Goal: Use online tool/utility: Use online tool/utility

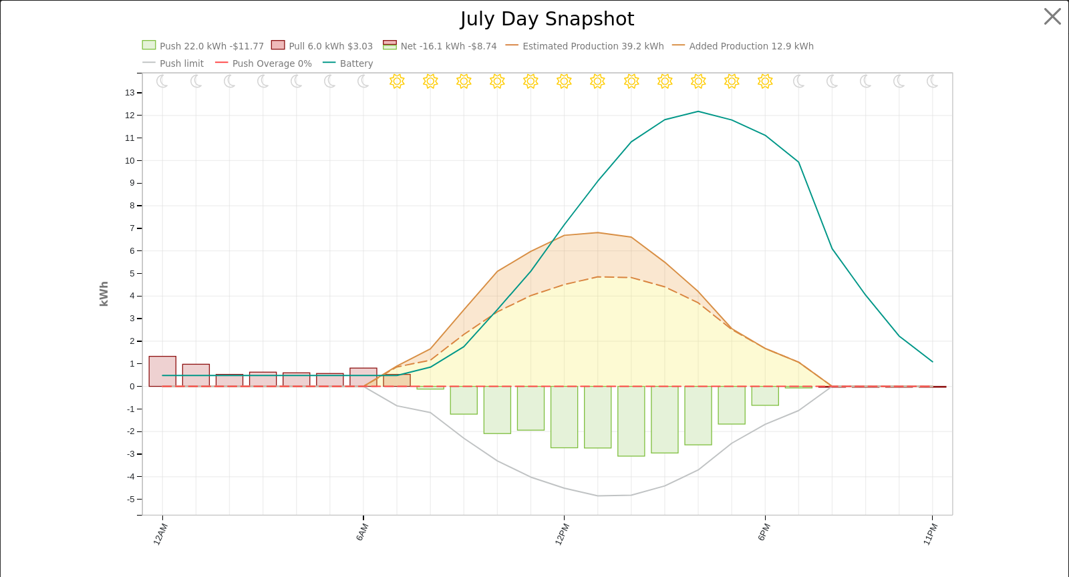
scroll to position [1321, 0]
click at [1055, 17] on button "button" at bounding box center [1052, 16] width 25 height 25
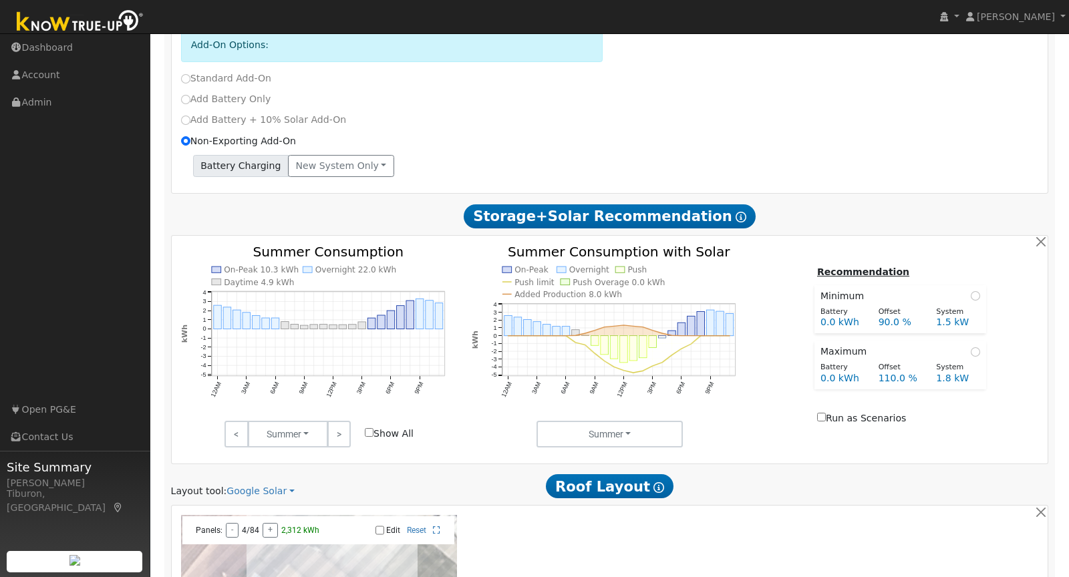
scroll to position [0, 0]
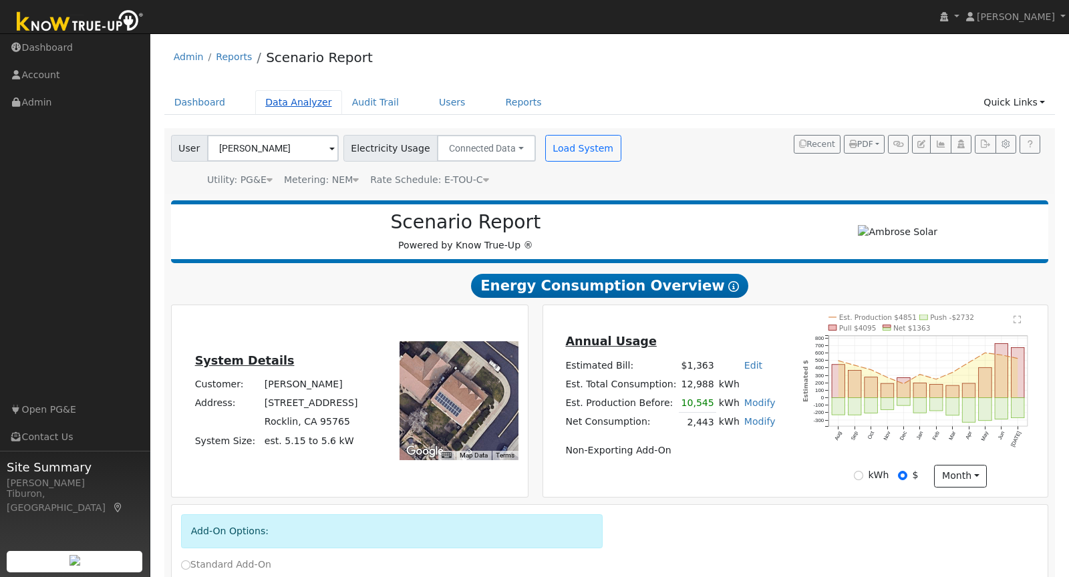
click at [284, 100] on link "Data Analyzer" at bounding box center [298, 102] width 87 height 25
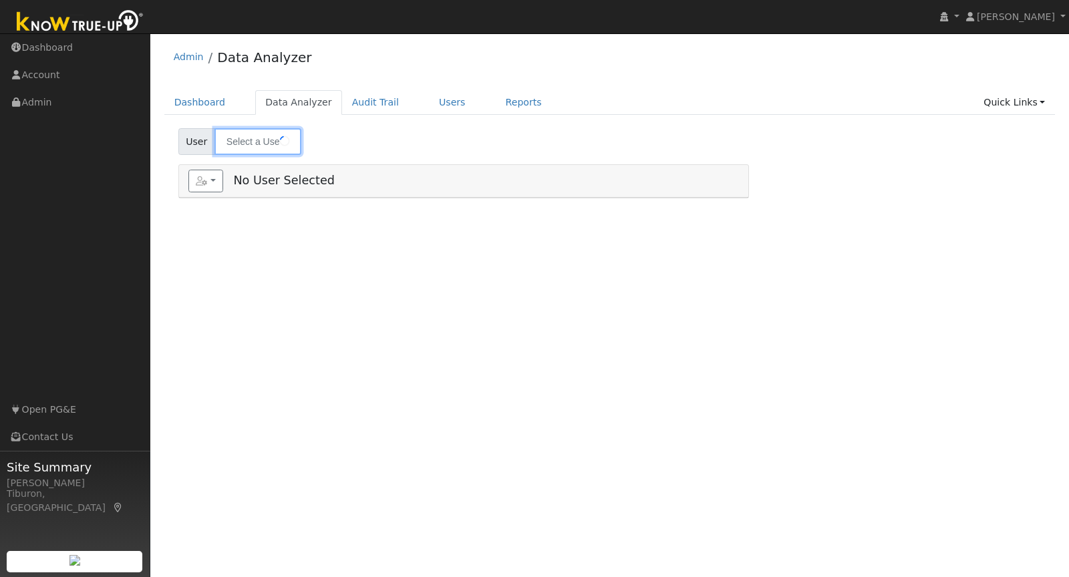
type input "[PERSON_NAME] Childress"
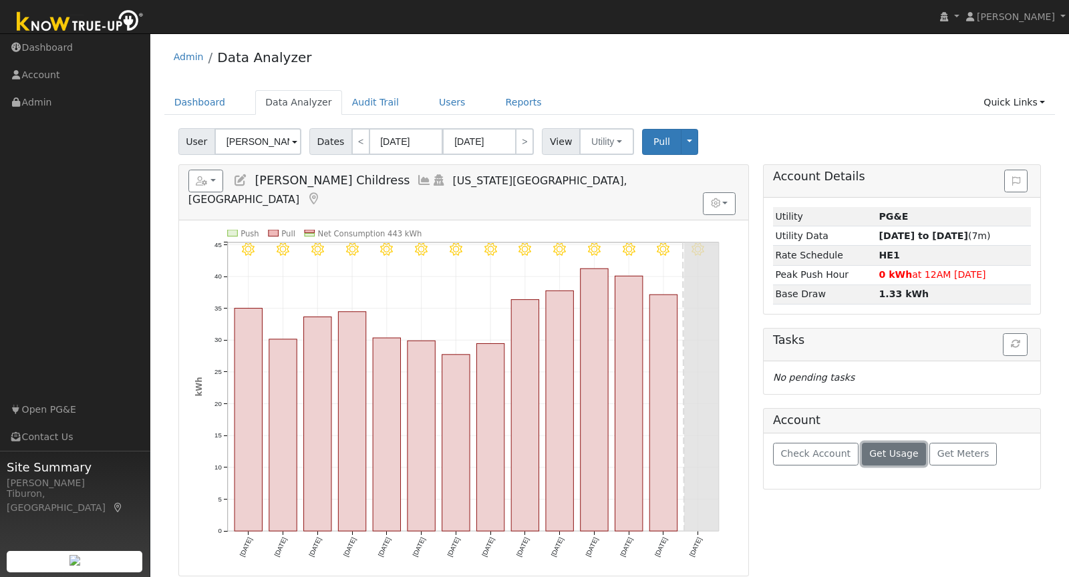
click at [887, 448] on span "Get Usage" at bounding box center [893, 453] width 49 height 11
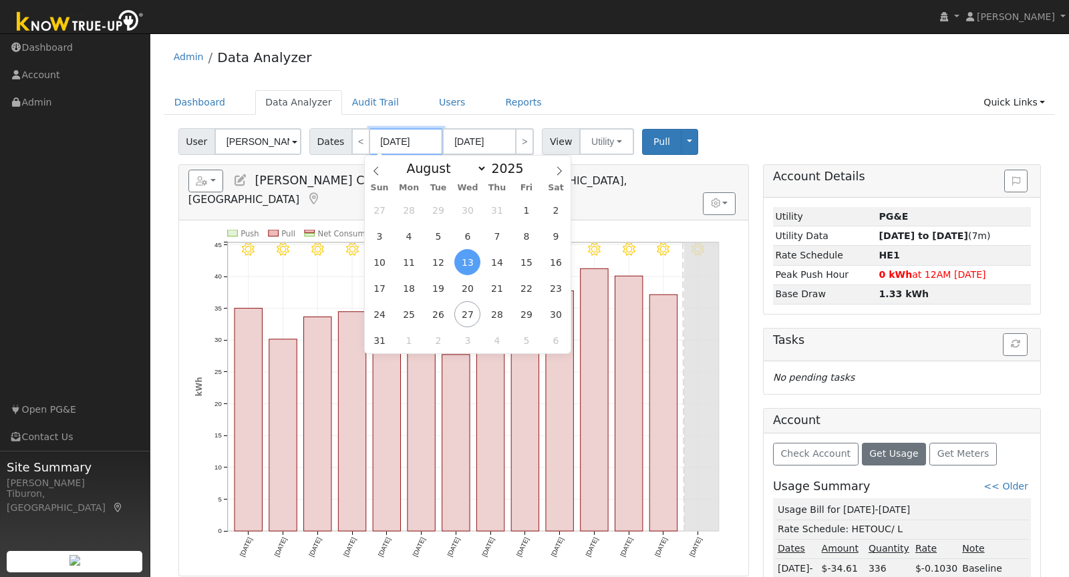
click at [405, 141] on input "[DATE]" at bounding box center [405, 141] width 73 height 27
click at [526, 171] on span at bounding box center [530, 171] width 9 height 7
type input "2024"
click at [504, 212] on span "1" at bounding box center [497, 210] width 26 height 26
type input "[DATE]"
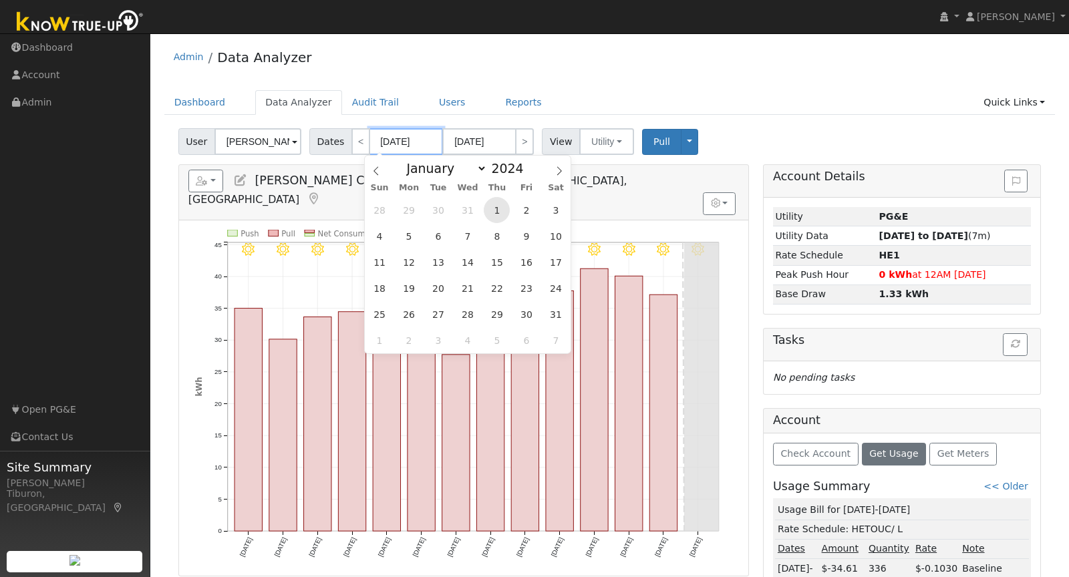
type input "[DATE]"
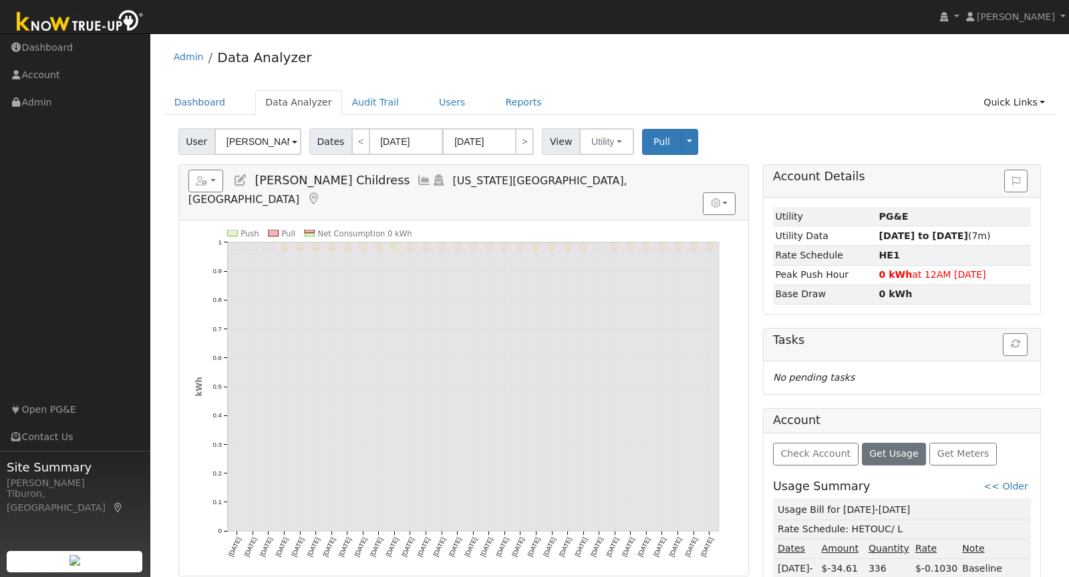
click at [653, 140] on span "Pull" at bounding box center [661, 141] width 17 height 11
